Goal: Transaction & Acquisition: Purchase product/service

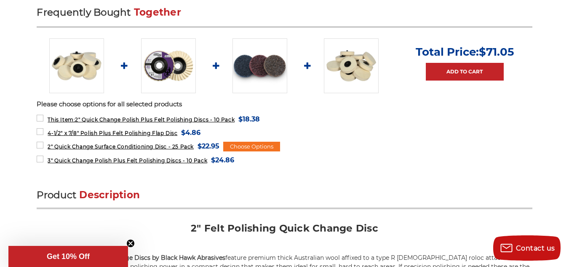
scroll to position [341, 0]
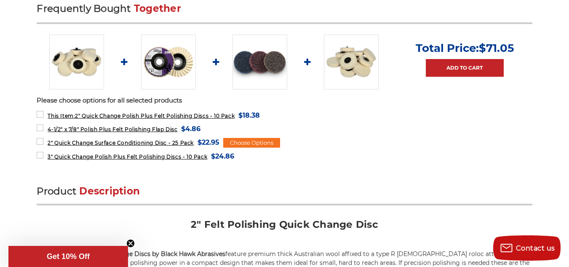
click at [265, 67] on img at bounding box center [259, 62] width 55 height 55
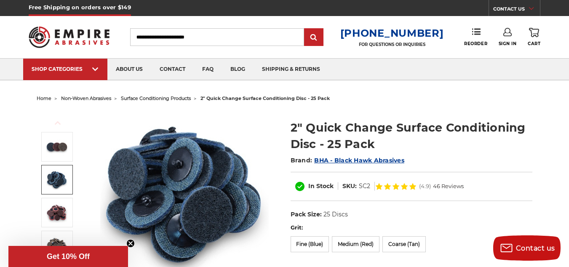
click at [51, 176] on img at bounding box center [56, 179] width 21 height 21
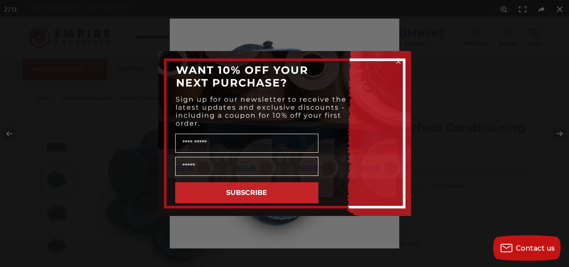
click at [53, 211] on div "Close dialog WANT 10% OFF YOUR NEXT PURCHASE? Sign up for our newsletter to rec…" at bounding box center [284, 133] width 569 height 267
click at [398, 61] on icon "Close dialog" at bounding box center [398, 61] width 3 height 3
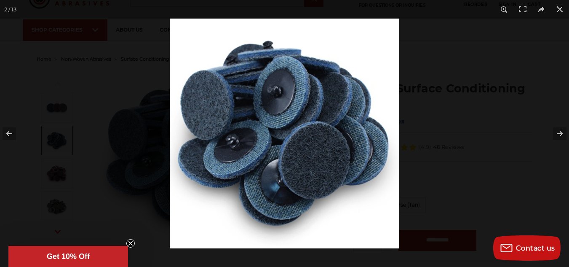
scroll to position [84, 0]
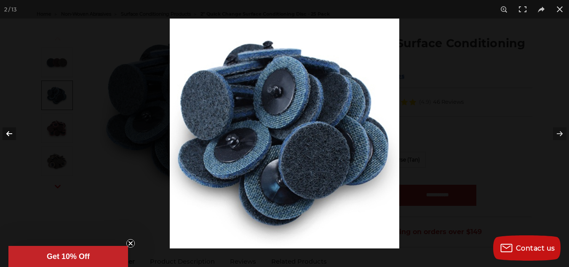
click at [10, 134] on button at bounding box center [14, 133] width 29 height 42
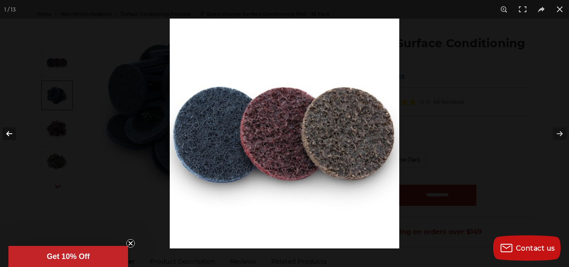
click at [10, 134] on button at bounding box center [14, 133] width 29 height 42
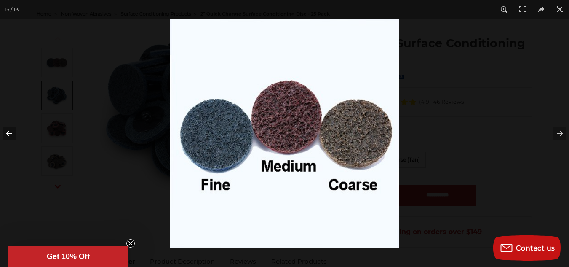
click at [10, 134] on button at bounding box center [14, 133] width 29 height 42
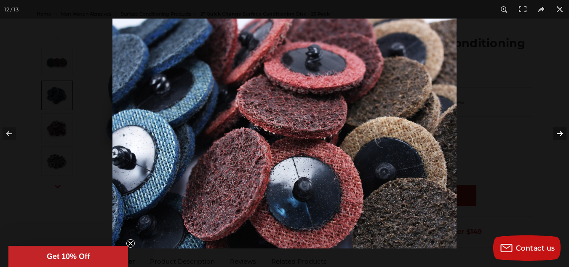
click at [559, 130] on button at bounding box center [553, 133] width 29 height 42
